Goal: Task Accomplishment & Management: Manage account settings

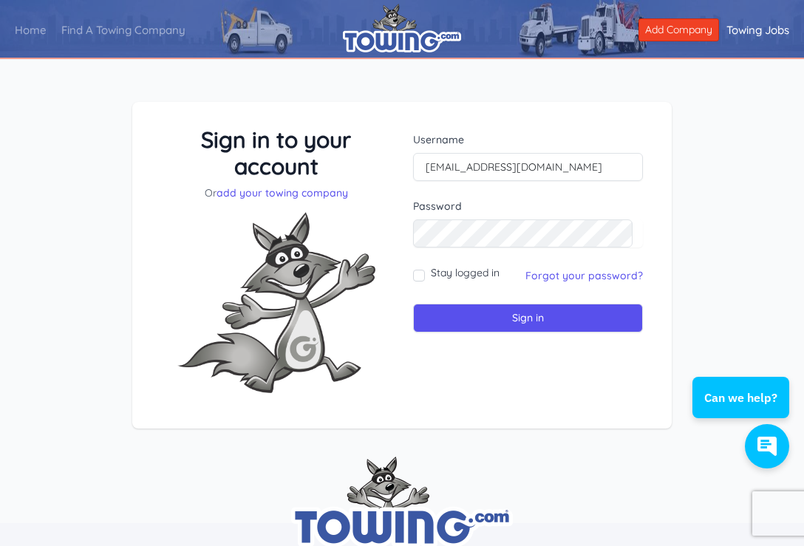
type input "[EMAIL_ADDRESS][DOMAIN_NAME]"
click at [413, 304] on input "Sign in" at bounding box center [528, 318] width 230 height 29
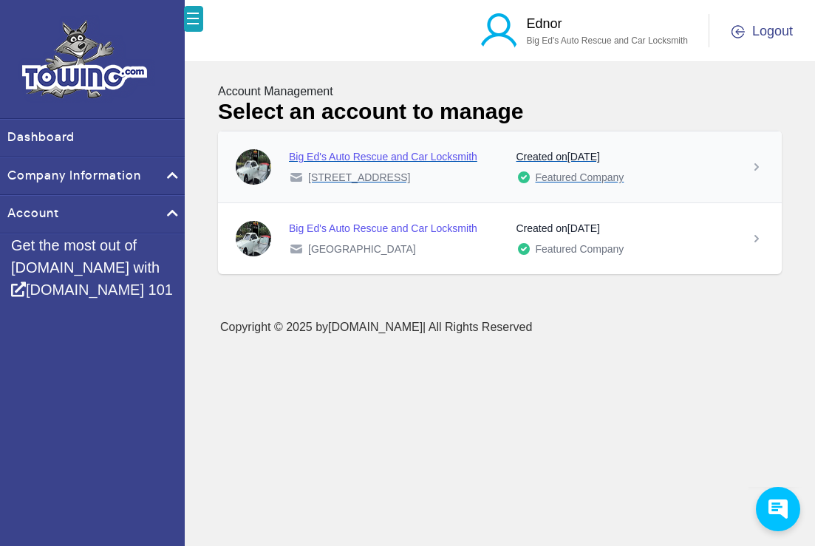
click at [713, 171] on div "Featured Company" at bounding box center [624, 177] width 216 height 15
click at [663, 174] on div "Featured Company" at bounding box center [624, 177] width 216 height 15
click at [758, 169] on icon at bounding box center [756, 167] width 15 height 15
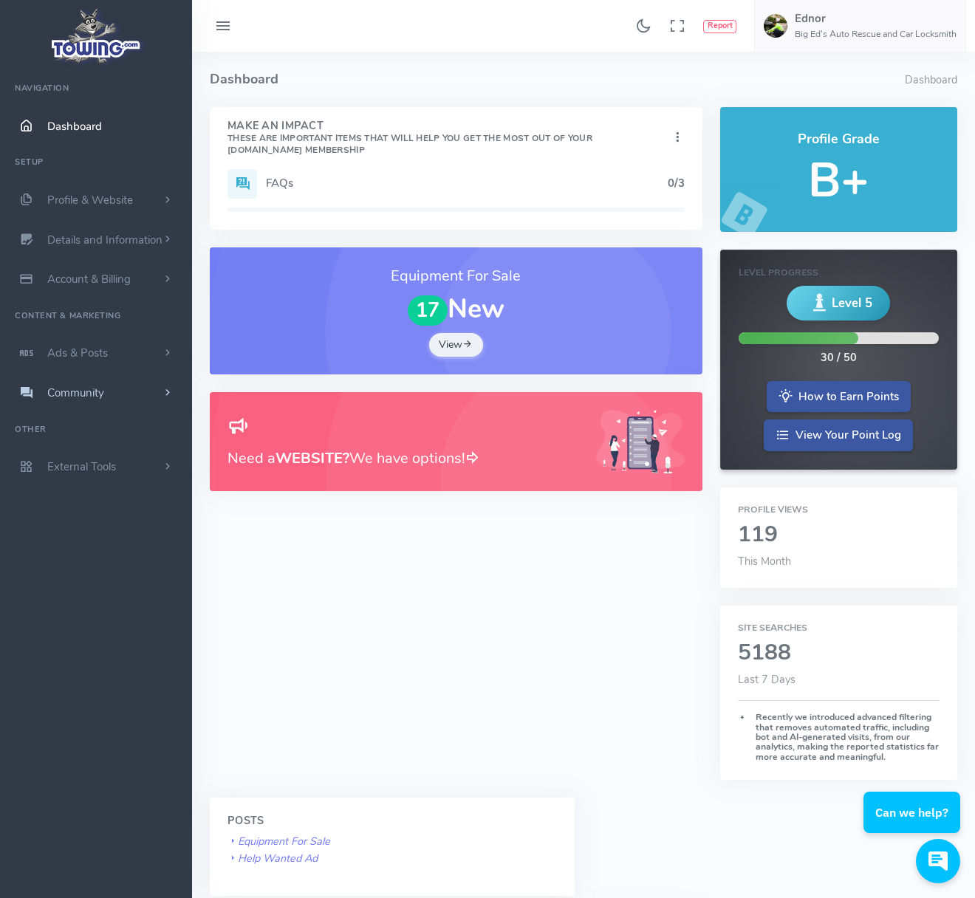
click at [135, 395] on link "Community" at bounding box center [96, 393] width 192 height 40
click at [114, 424] on link "Publicly Answer Questions" at bounding box center [114, 422] width 155 height 30
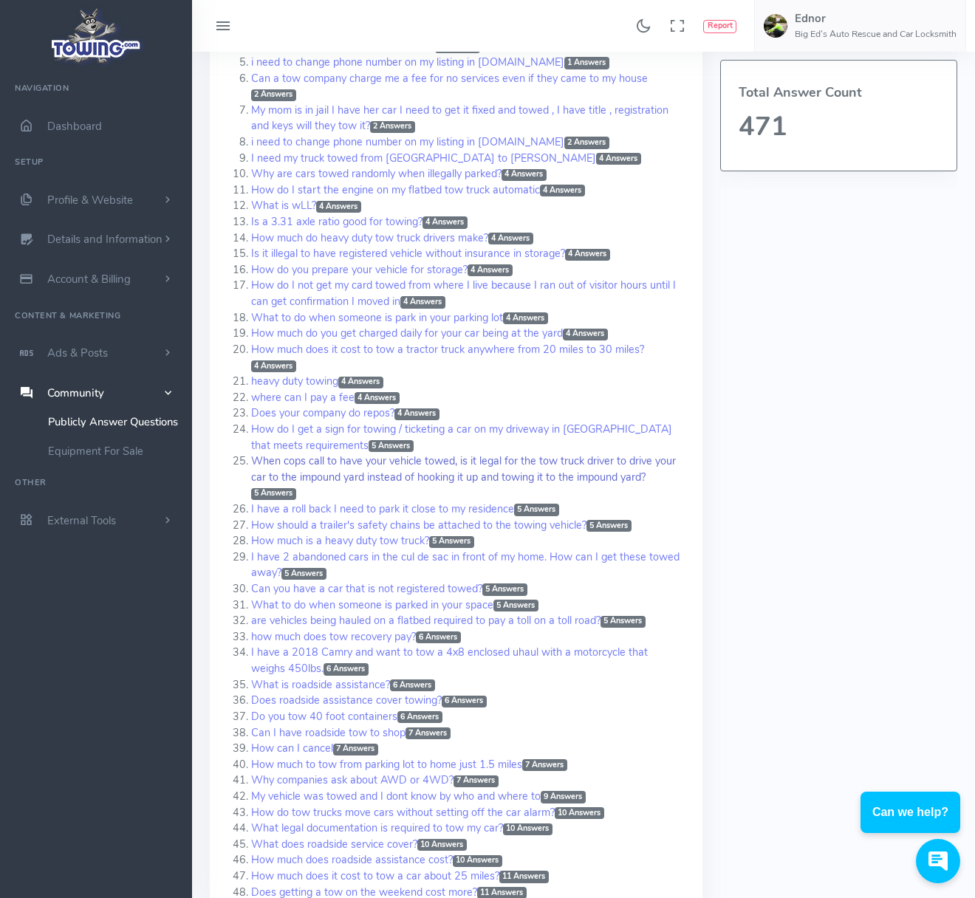
scroll to position [296, 0]
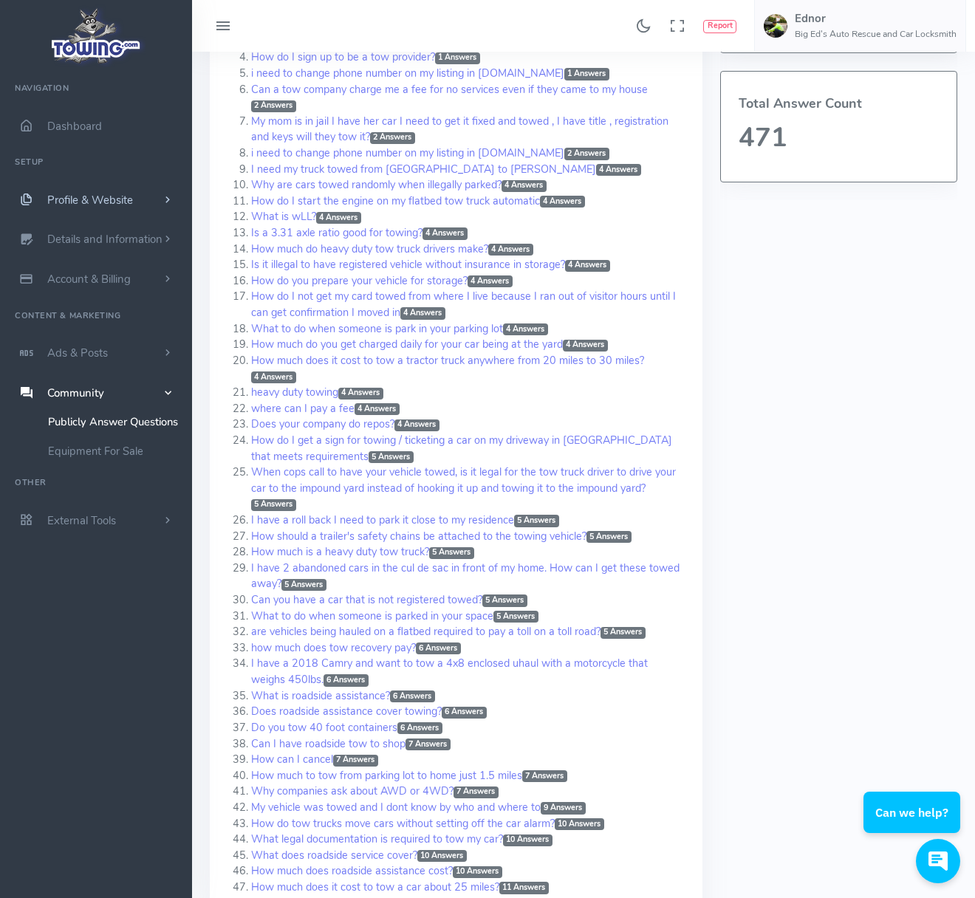
click at [75, 198] on span "Profile & Website" at bounding box center [90, 200] width 86 height 15
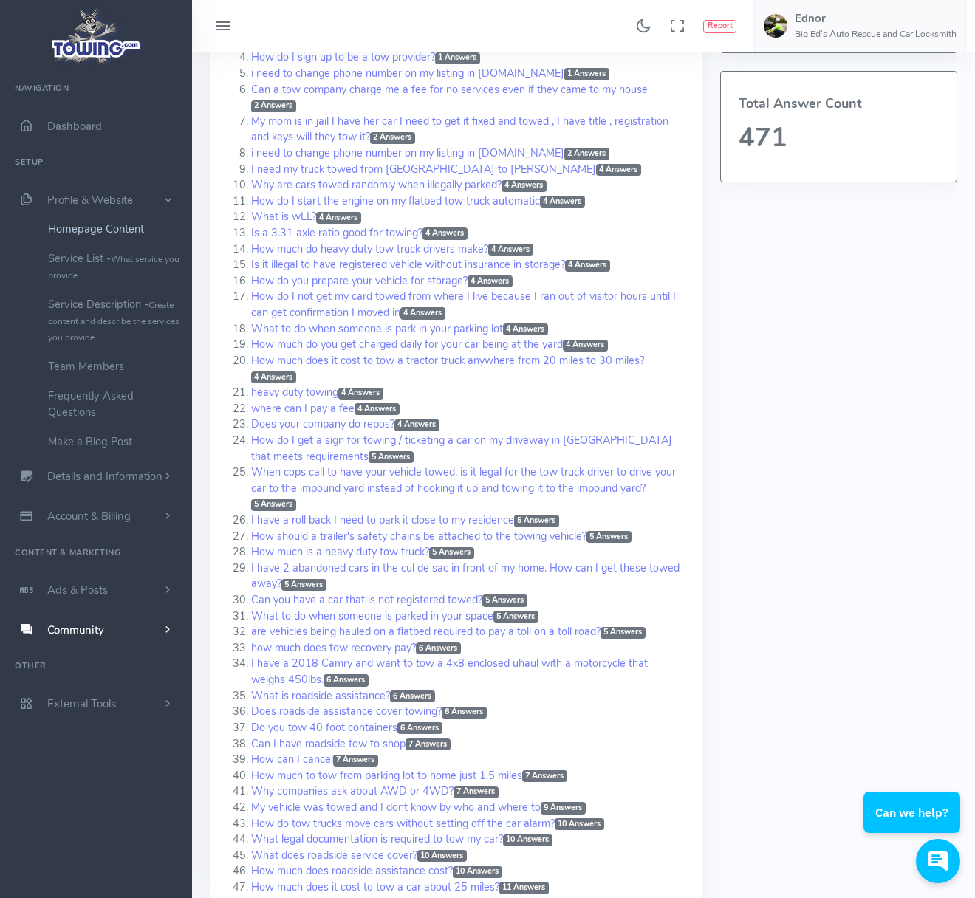
click at [83, 229] on link "Homepage Content" at bounding box center [114, 229] width 155 height 30
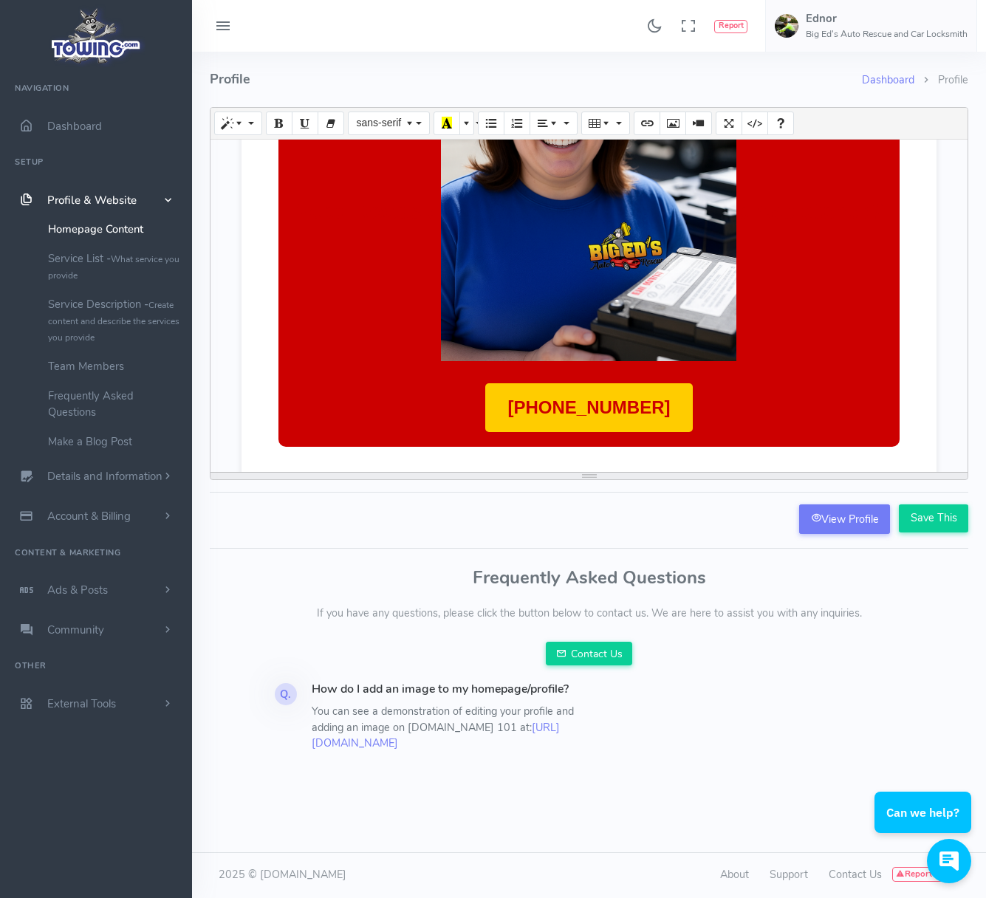
scroll to position [1342, 0]
